Goal: Find specific page/section: Find specific page/section

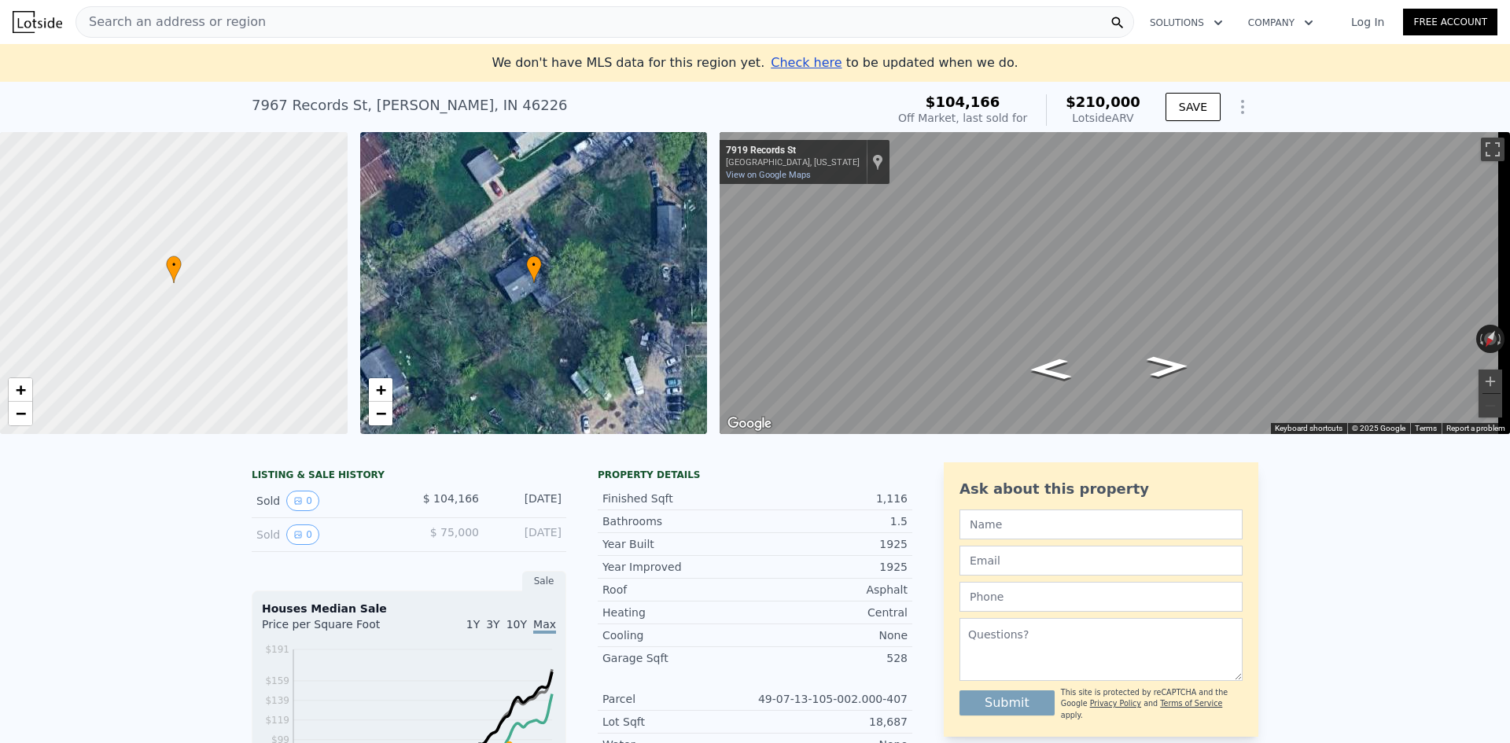
click at [321, 29] on div "Search an address or region" at bounding box center [604, 21] width 1059 height 31
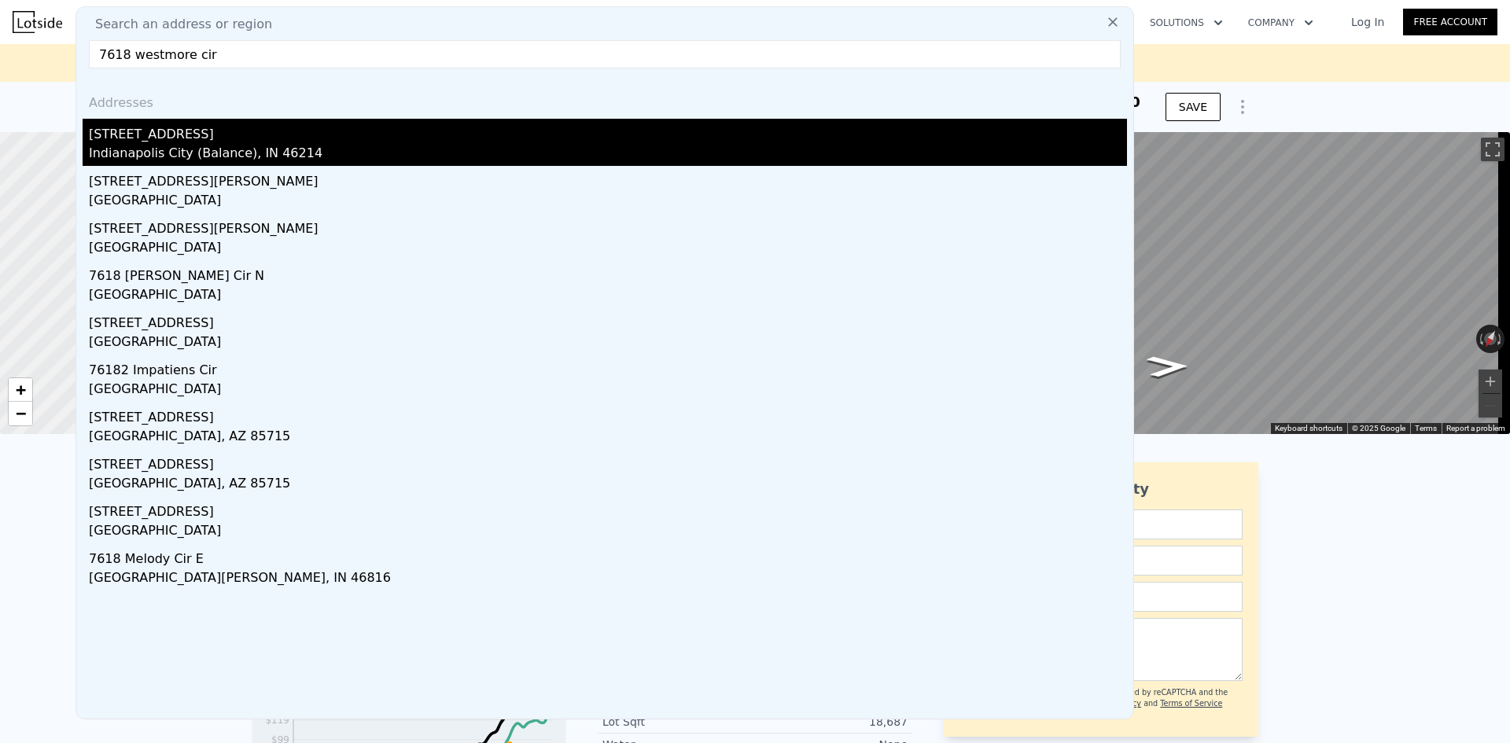
type input "7618 westmore cir"
click at [175, 142] on div "[STREET_ADDRESS]" at bounding box center [608, 131] width 1038 height 25
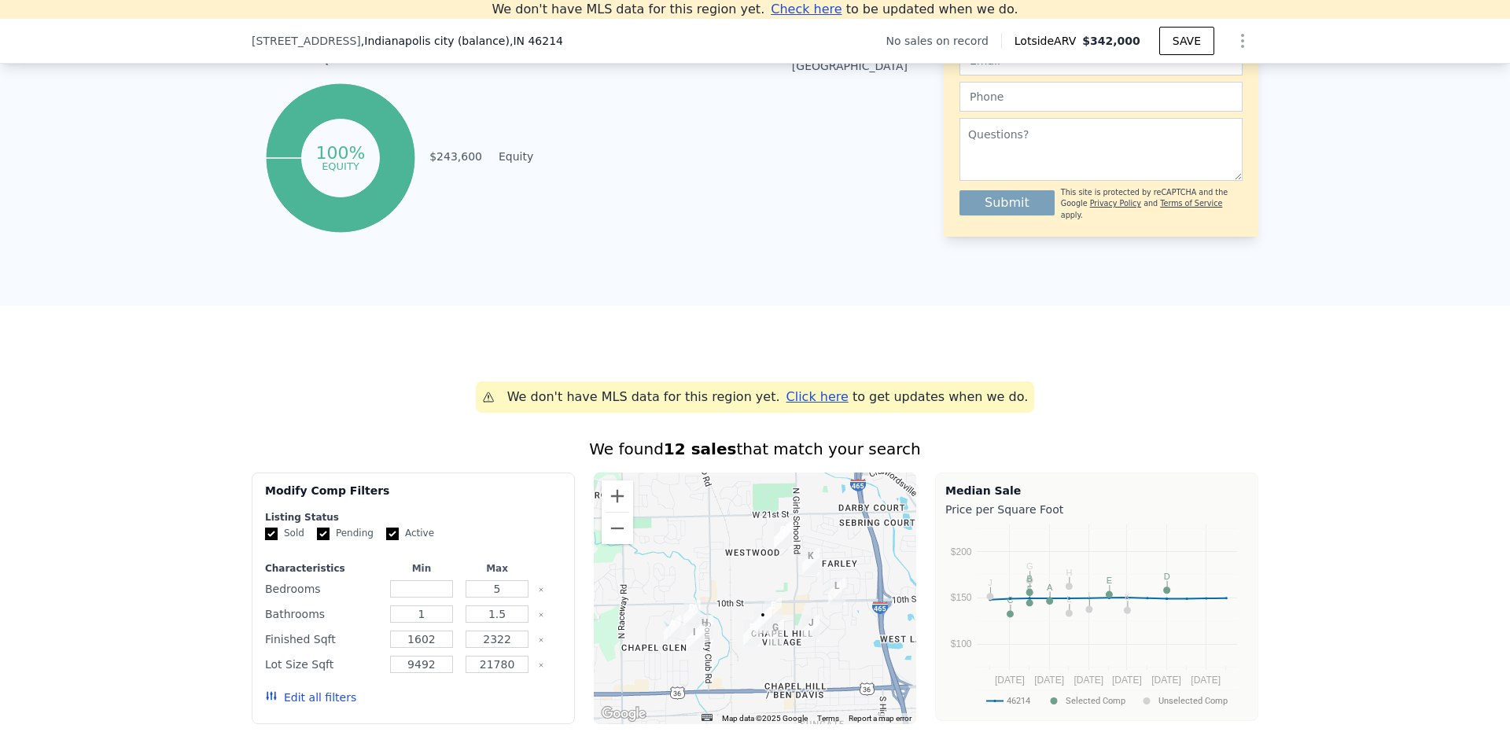
scroll to position [926, 0]
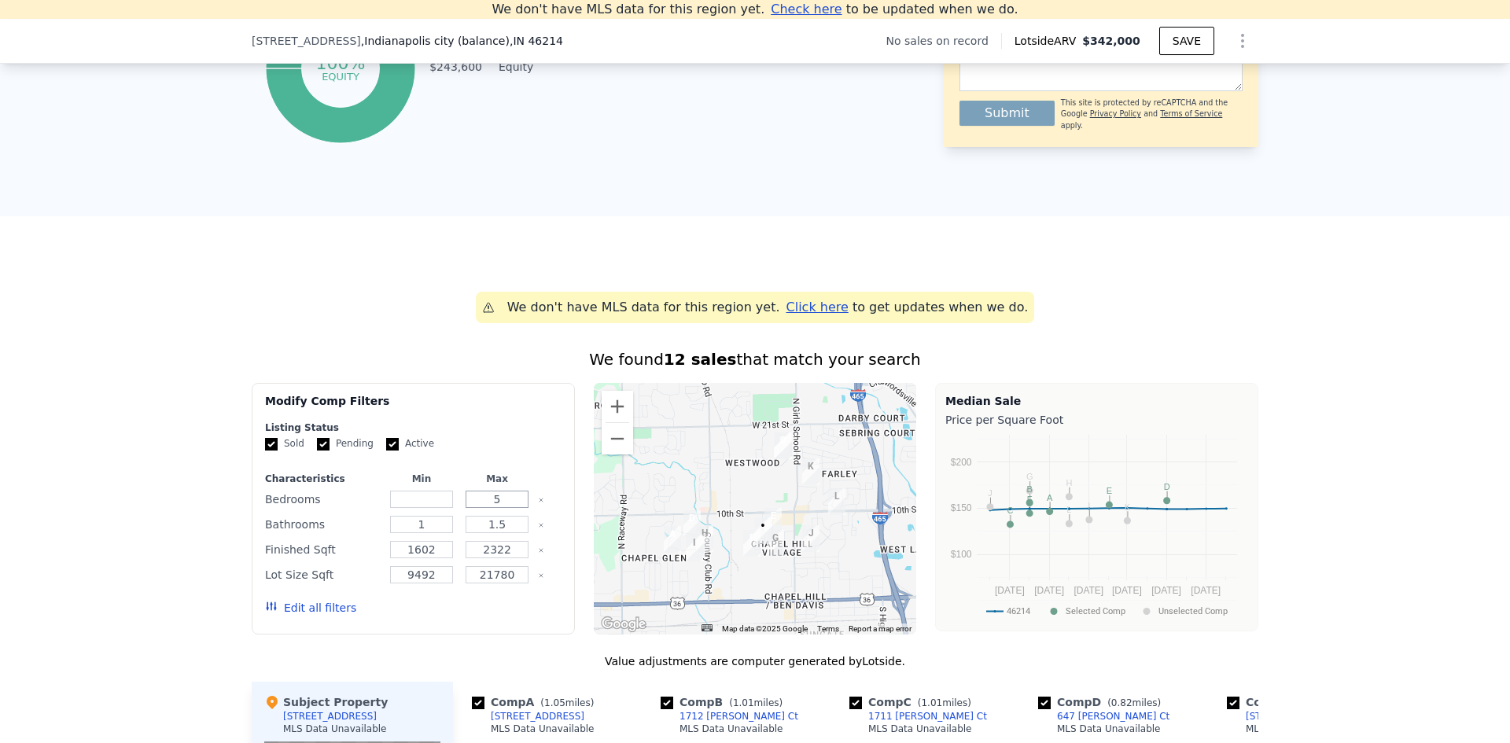
click at [499, 508] on input "5" at bounding box center [497, 499] width 62 height 17
click at [415, 508] on input "number" at bounding box center [421, 499] width 62 height 17
click at [426, 503] on input "number" at bounding box center [421, 499] width 62 height 17
type input "4"
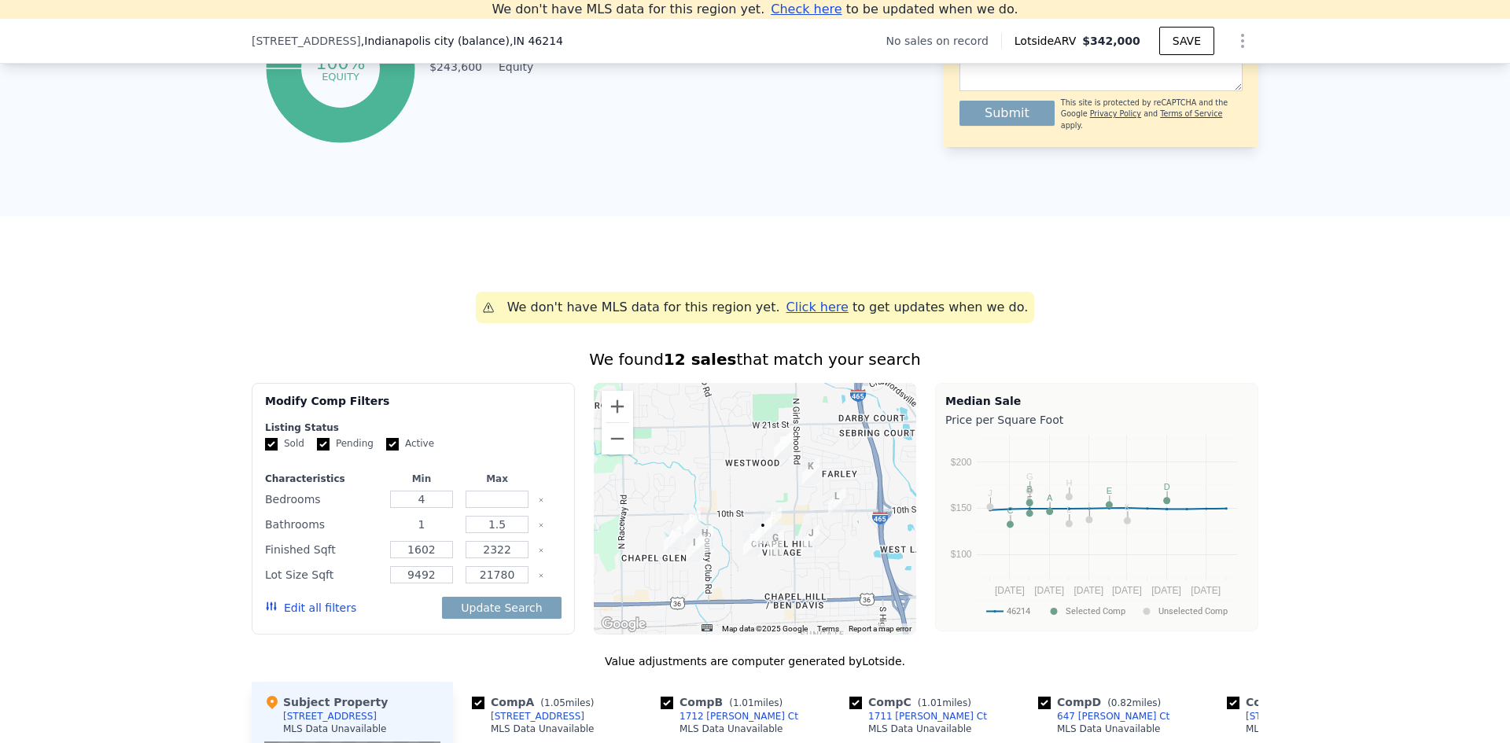
click at [427, 533] on input "1" at bounding box center [421, 524] width 62 height 17
type input "2"
click at [504, 526] on div "1.5" at bounding box center [496, 525] width 69 height 22
click at [504, 530] on input "1.5" at bounding box center [497, 524] width 62 height 17
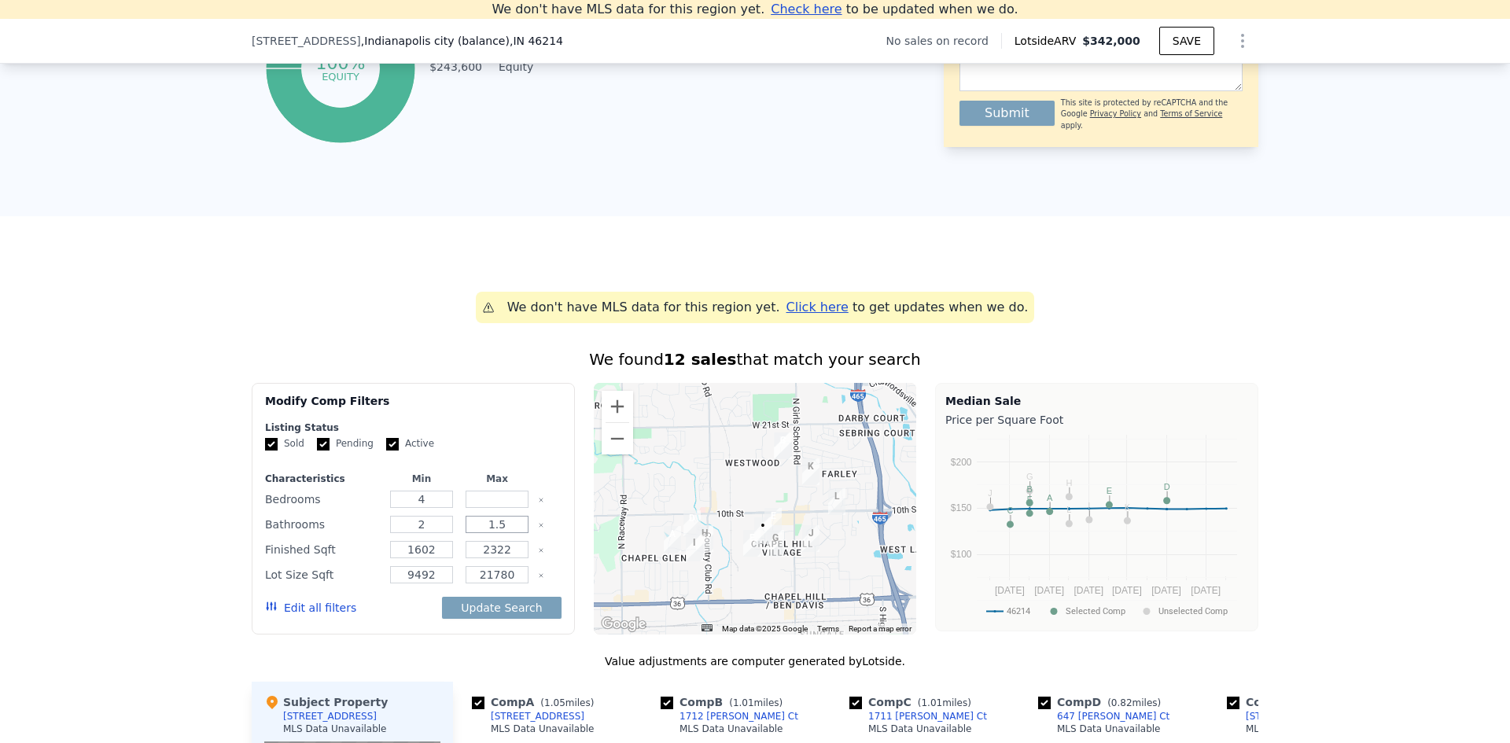
click at [504, 530] on input "1.5" at bounding box center [497, 524] width 62 height 17
click at [518, 630] on div "Update Search" at bounding box center [501, 608] width 119 height 44
click at [513, 619] on button "Update Search" at bounding box center [501, 608] width 119 height 22
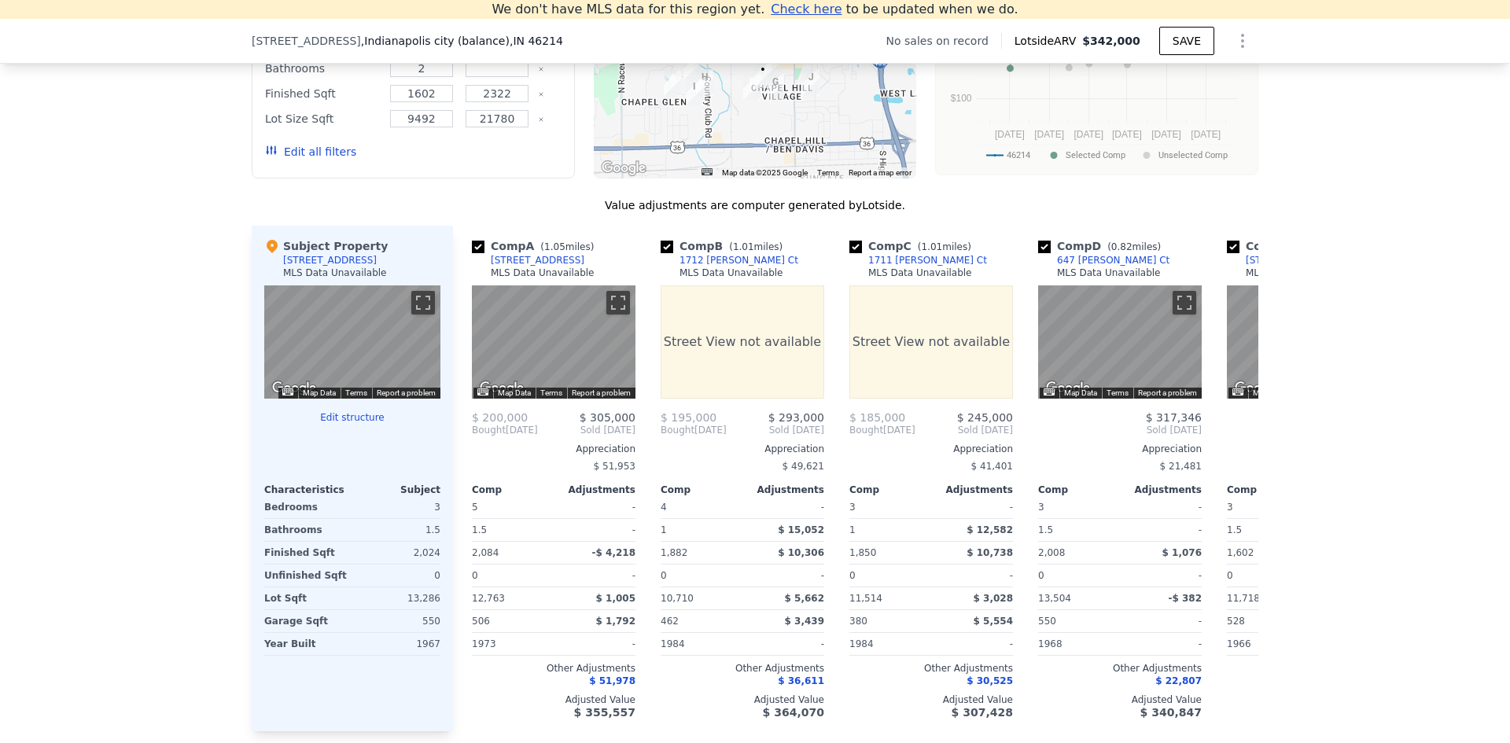
scroll to position [1397, 0]
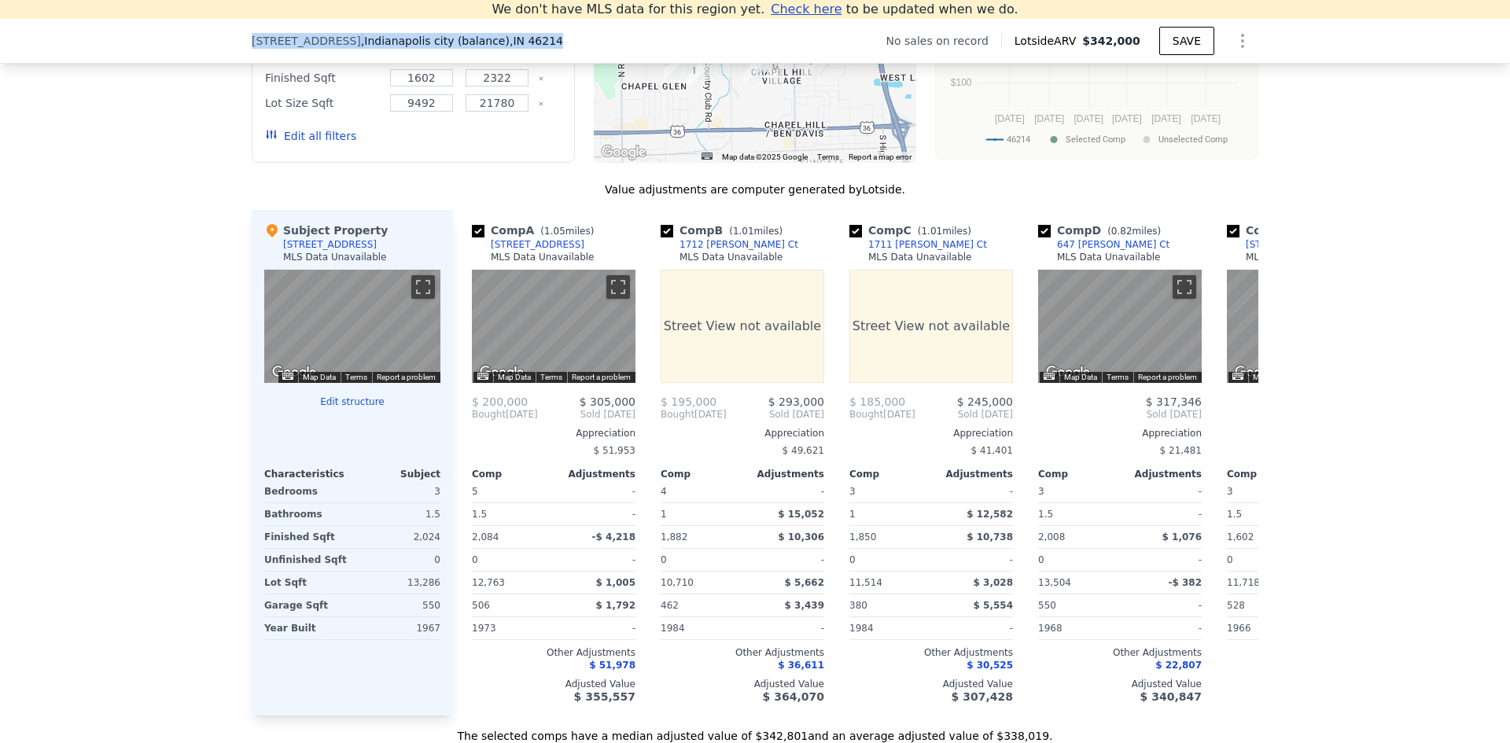
drag, startPoint x: 243, startPoint y: 43, endPoint x: 547, endPoint y: 48, distance: 303.6
click at [547, 49] on div "[STREET_ADDRESS] No sales on record Lotside ARV $342,000 SAVE" at bounding box center [755, 41] width 1510 height 45
copy div "[STREET_ADDRESS]"
